Goal: Information Seeking & Learning: Learn about a topic

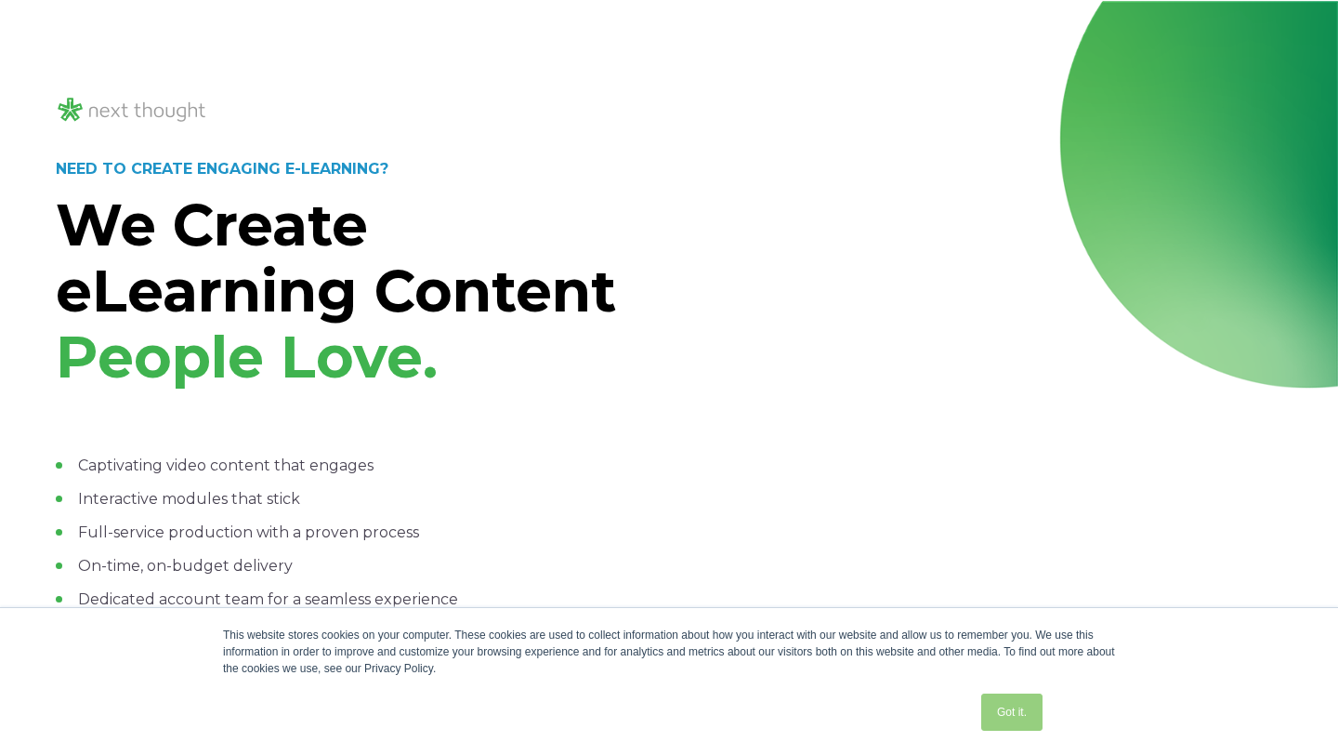
click at [1028, 718] on link "Got it." at bounding box center [1011, 711] width 61 height 37
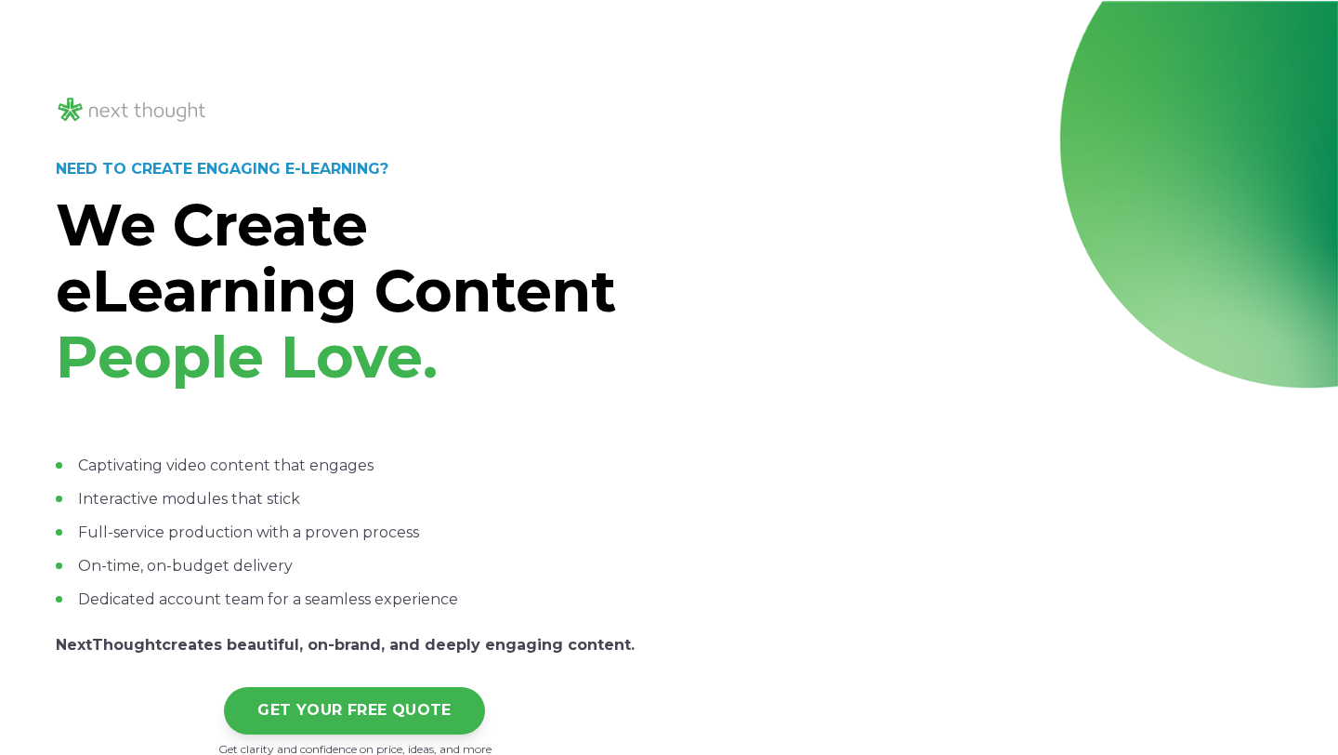
click at [672, 480] on div "NEED TO CREATE ENGAGING E-LEARNING? We Create eLearning Content People Love. Ca…" at bounding box center [669, 457] width 1227 height 665
click at [649, 371] on h1 "We Create eLearning Content People Love." at bounding box center [355, 291] width 598 height 199
click at [663, 220] on div "NEED TO CREATE ENGAGING E-LEARNING? We Create eLearning Content People Love. Ca…" at bounding box center [669, 457] width 1227 height 665
click at [658, 385] on div "NEED TO CREATE ENGAGING E-LEARNING? We Create eLearning Content People Love. Ca…" at bounding box center [669, 457] width 1227 height 665
click at [653, 330] on div "NEED TO CREATE ENGAGING E-LEARNING? We Create eLearning Content People Love. Ca…" at bounding box center [669, 457] width 1227 height 665
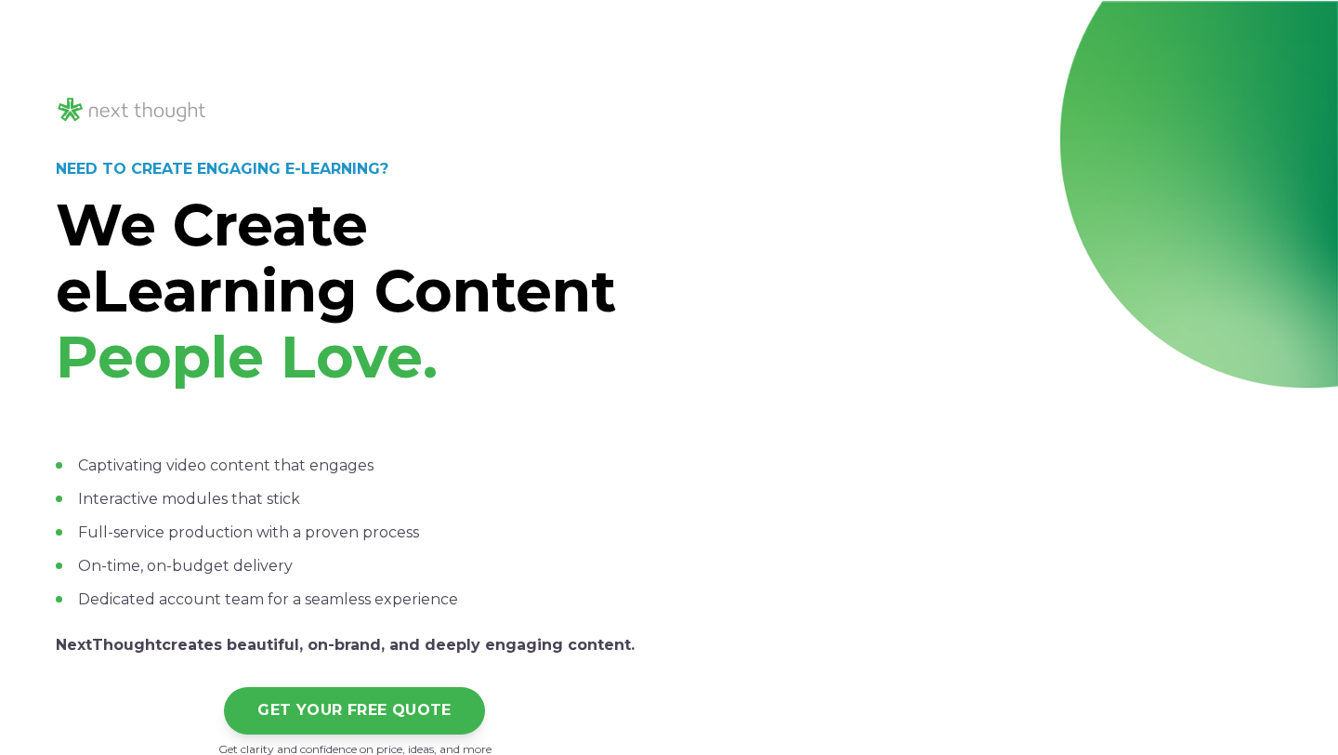
click at [568, 270] on strong "We Create eLearning Content" at bounding box center [336, 258] width 560 height 137
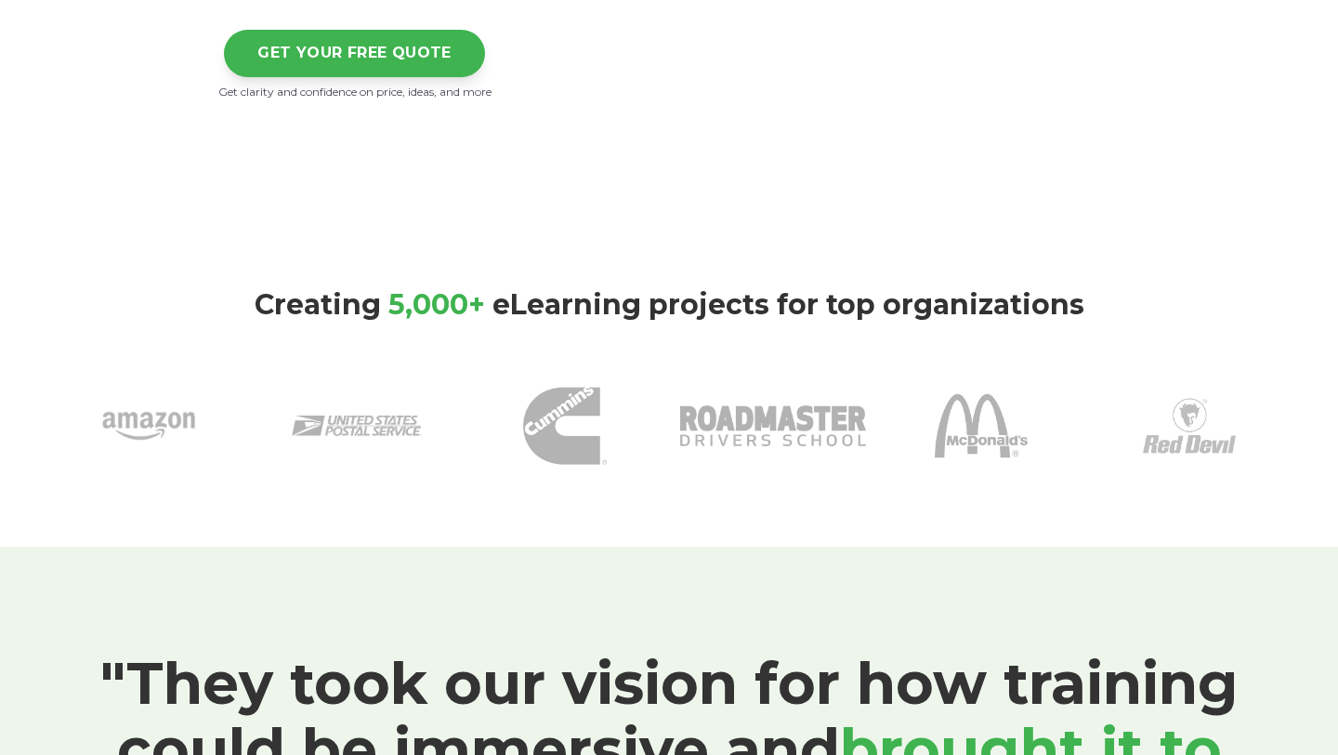
scroll to position [654, 0]
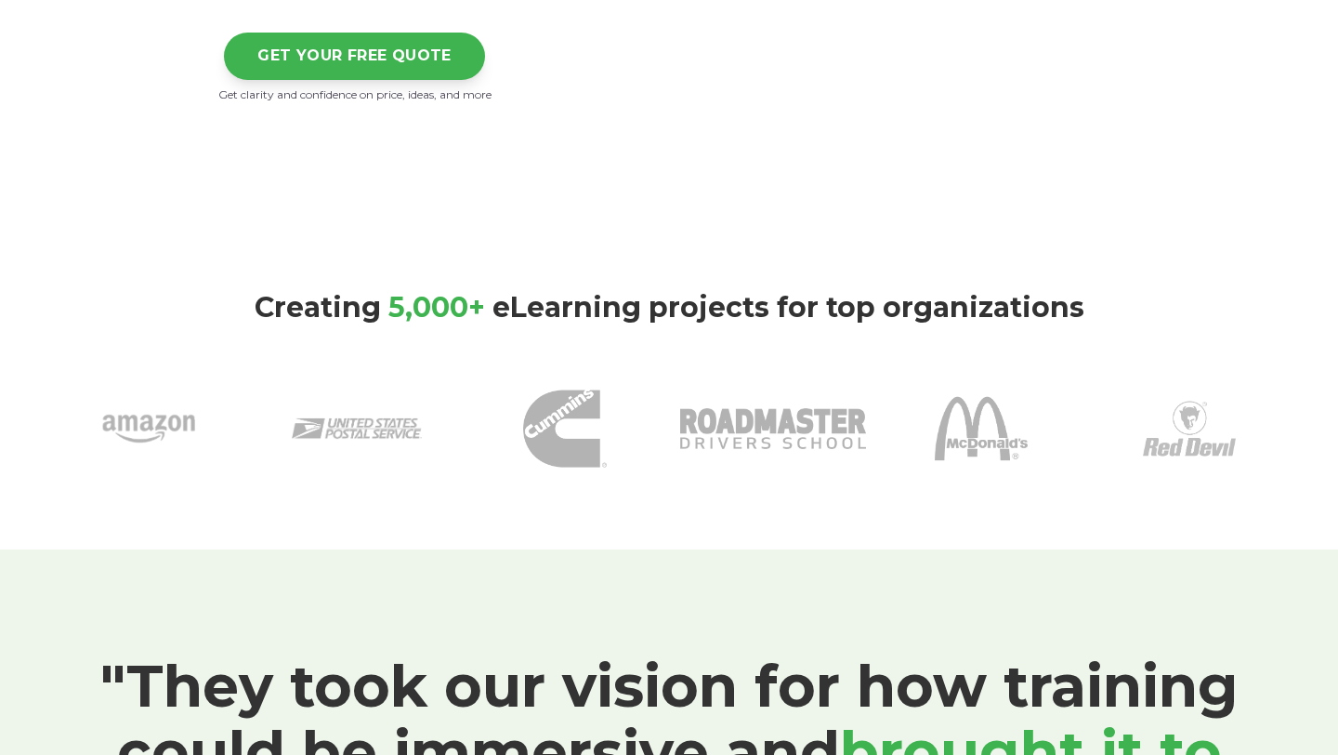
click at [588, 203] on div at bounding box center [669, 188] width 1115 height 46
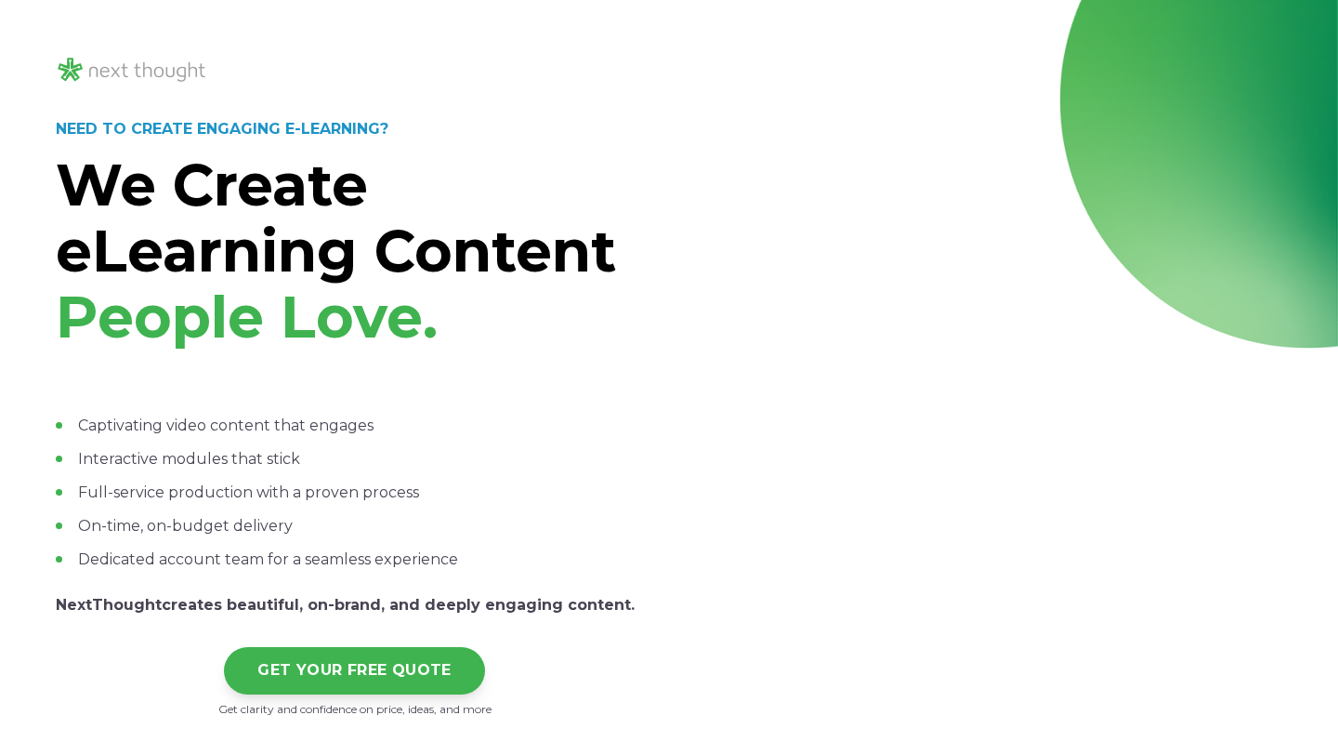
scroll to position [0, 0]
